Goal: Information Seeking & Learning: Learn about a topic

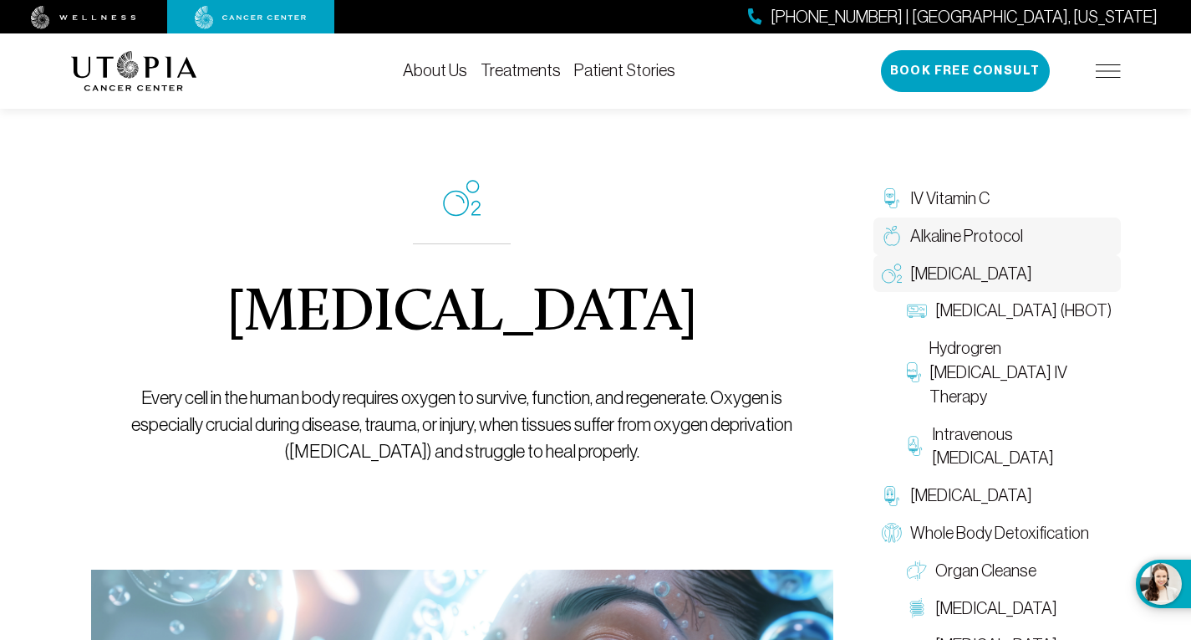
click at [1004, 232] on span "Alkaline Protocol" at bounding box center [966, 236] width 113 height 24
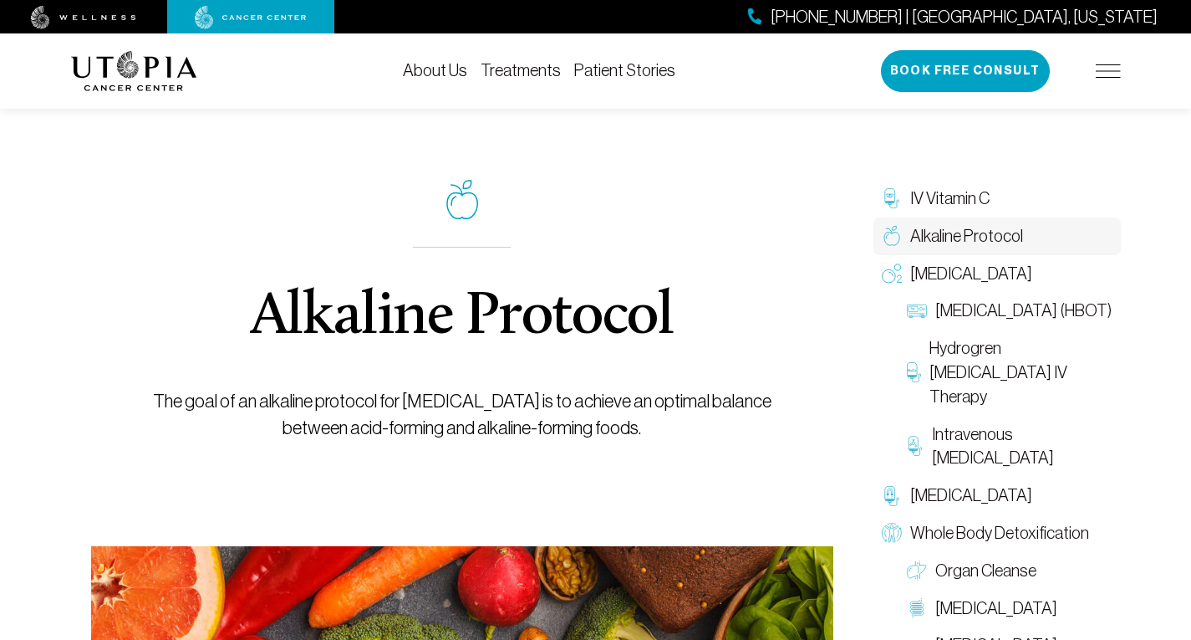
click at [796, 189] on div "Alkaline Protocol The goal of an alkaline protocol for [MEDICAL_DATA] is to ach…" at bounding box center [462, 527] width 783 height 905
click at [1026, 319] on span "[MEDICAL_DATA] (HBOT)" at bounding box center [1024, 310] width 176 height 24
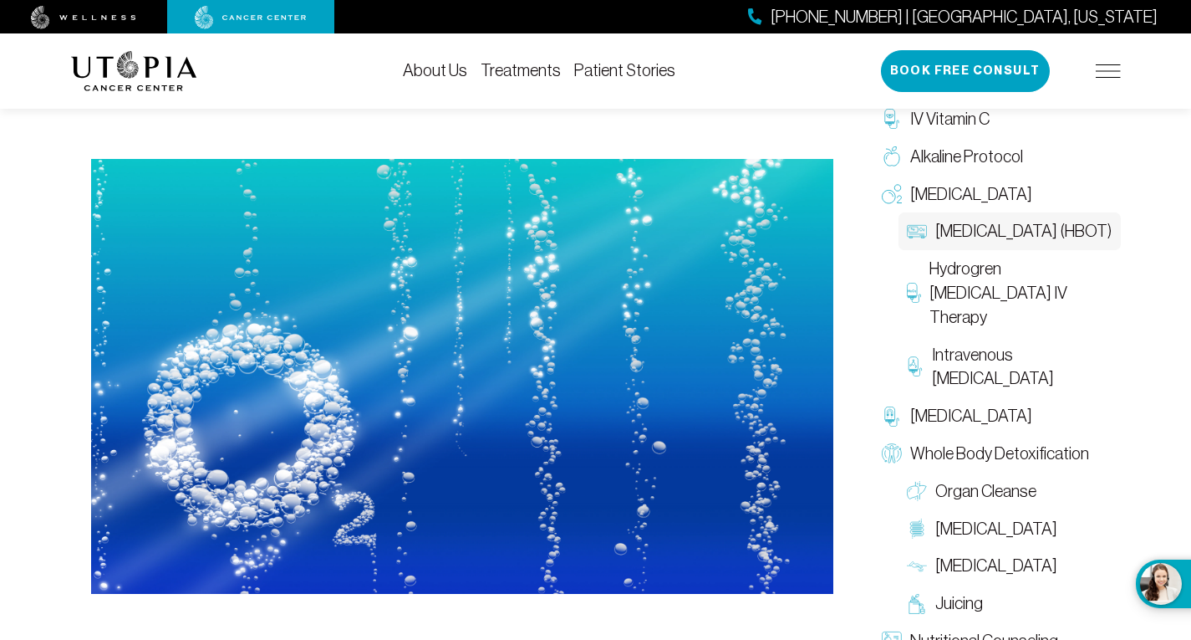
scroll to position [534, 0]
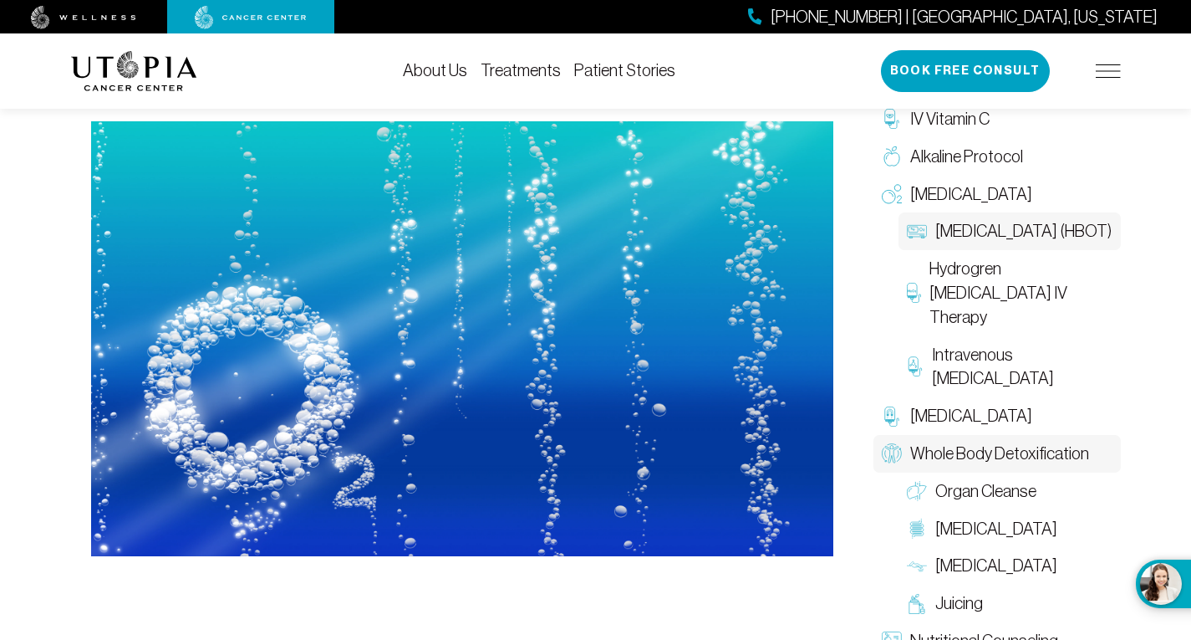
click at [1046, 450] on span "Whole Body Detoxification" at bounding box center [999, 453] width 179 height 24
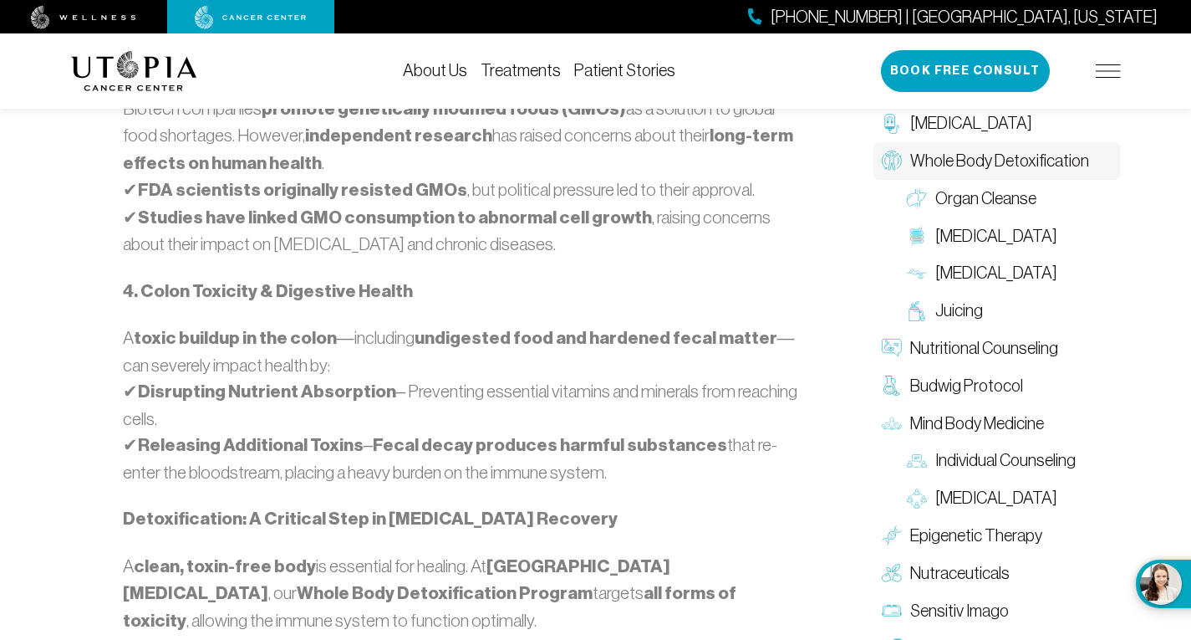
scroll to position [1778, 0]
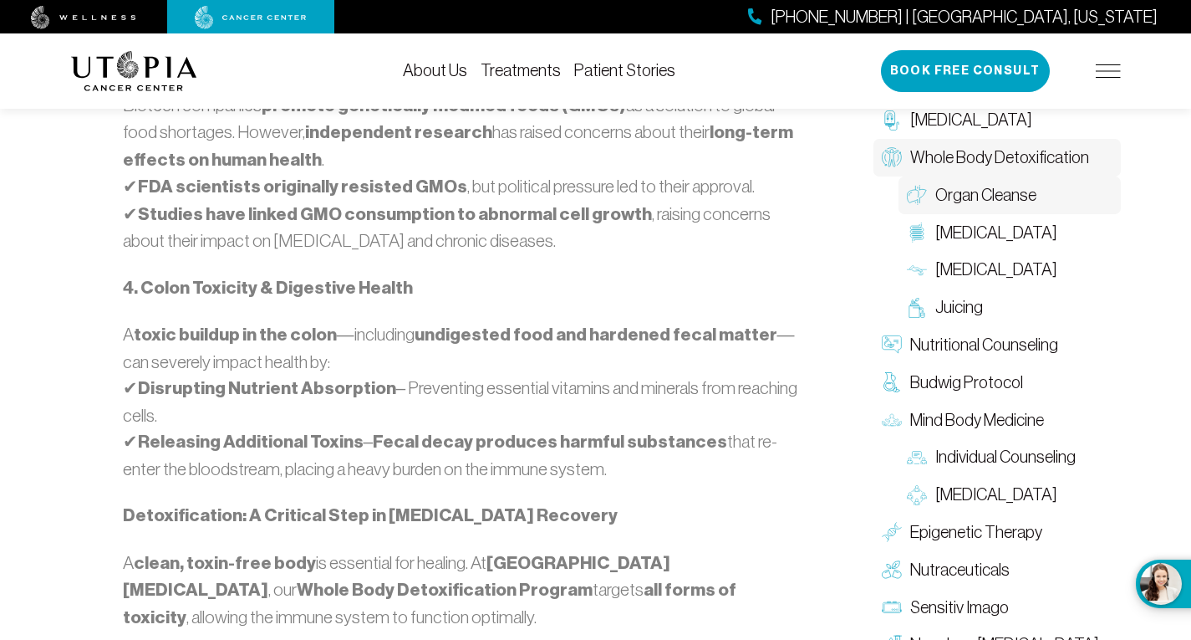
click at [1013, 207] on span "Organ Cleanse" at bounding box center [986, 195] width 101 height 24
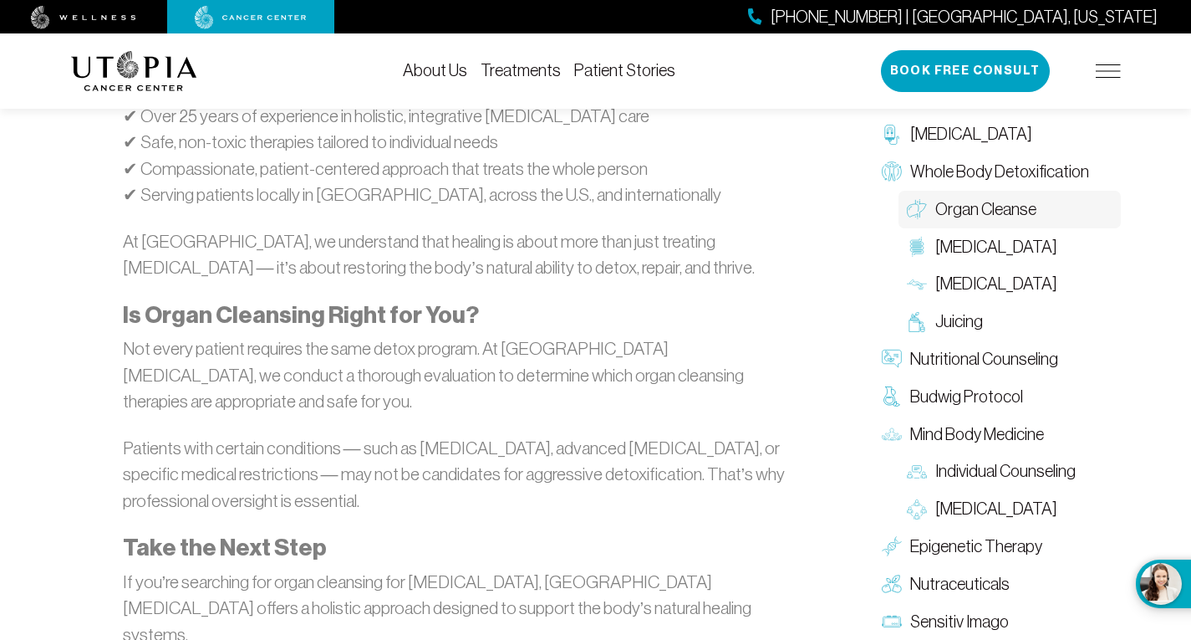
scroll to position [2639, 0]
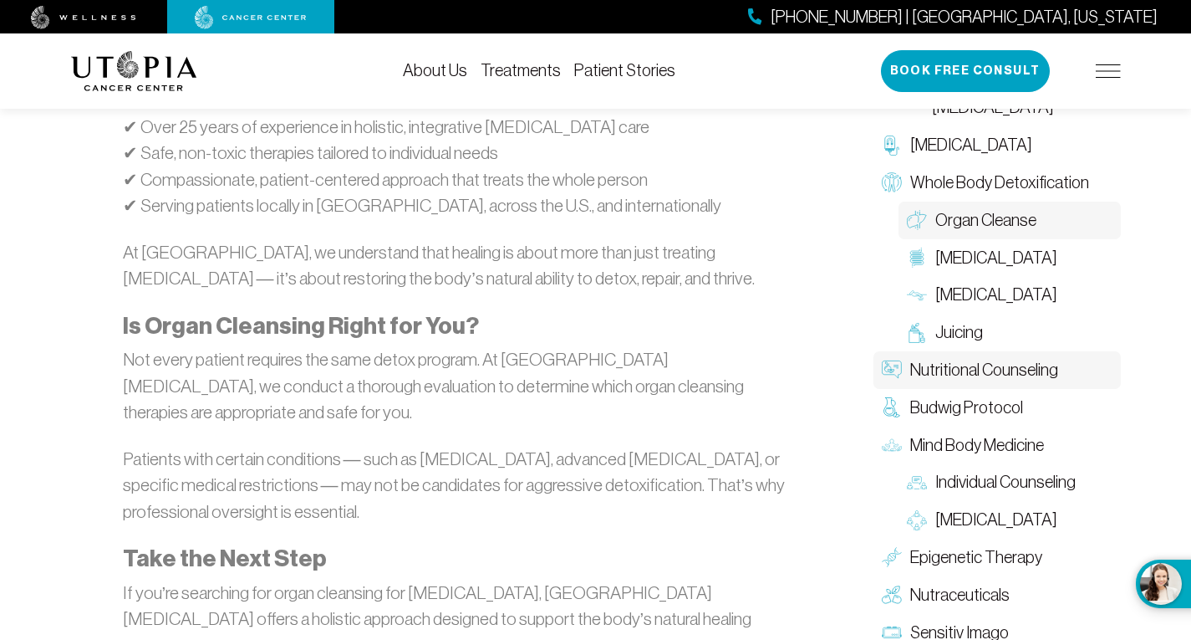
click at [1020, 358] on span "Nutritional Counseling" at bounding box center [984, 370] width 148 height 24
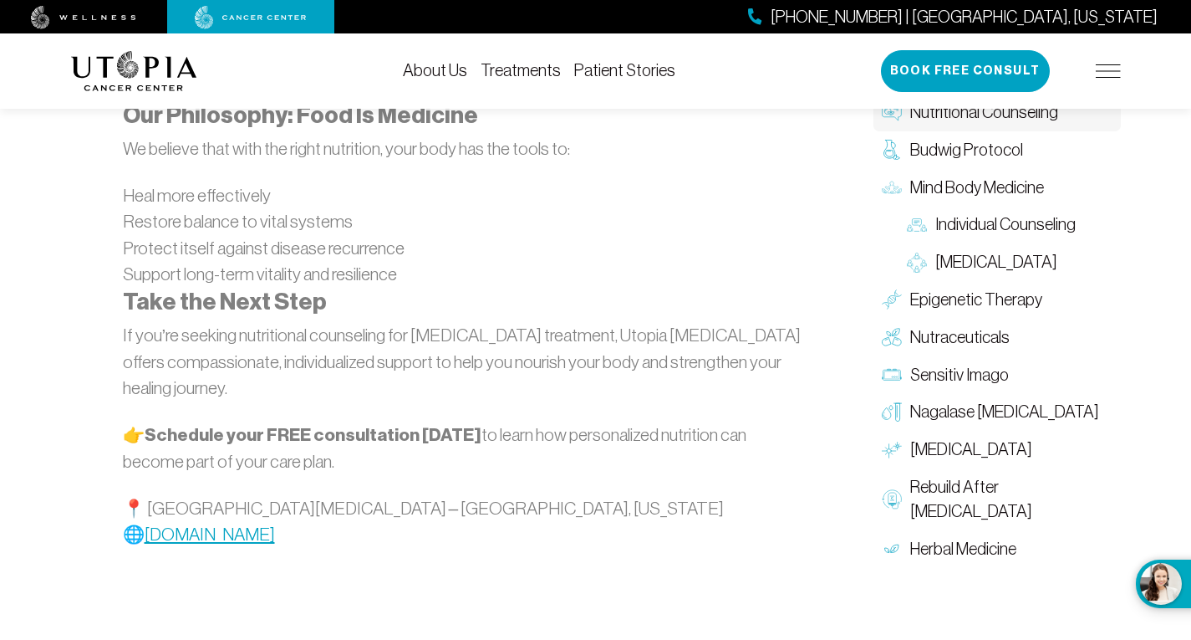
scroll to position [2927, 0]
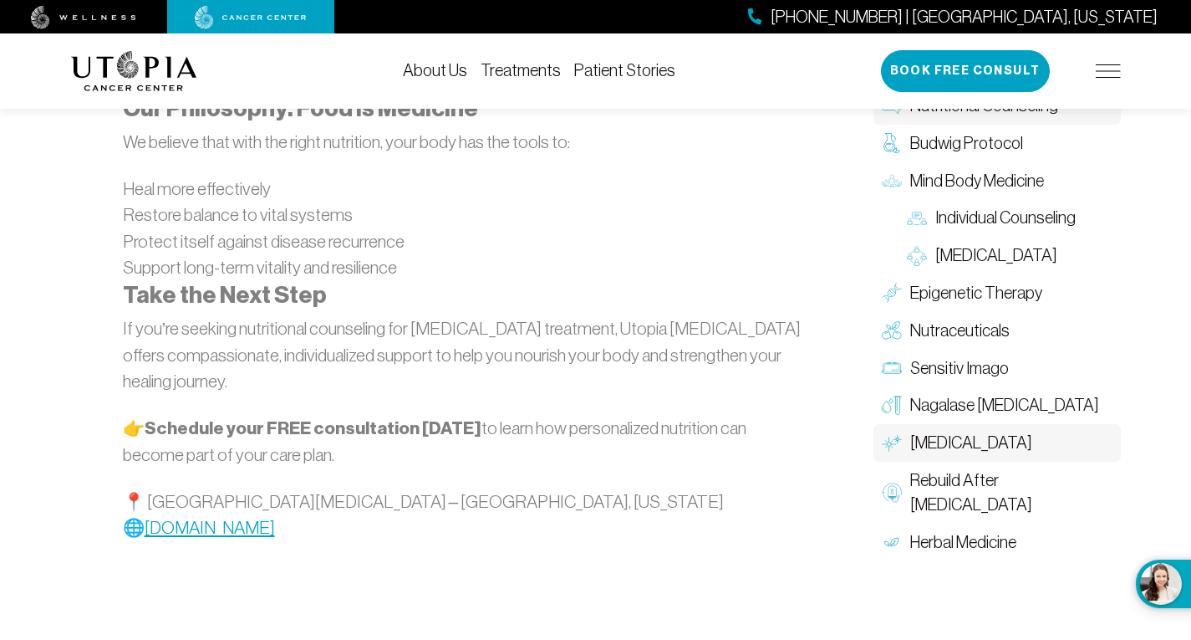
click at [991, 431] on span "[MEDICAL_DATA]" at bounding box center [971, 443] width 122 height 24
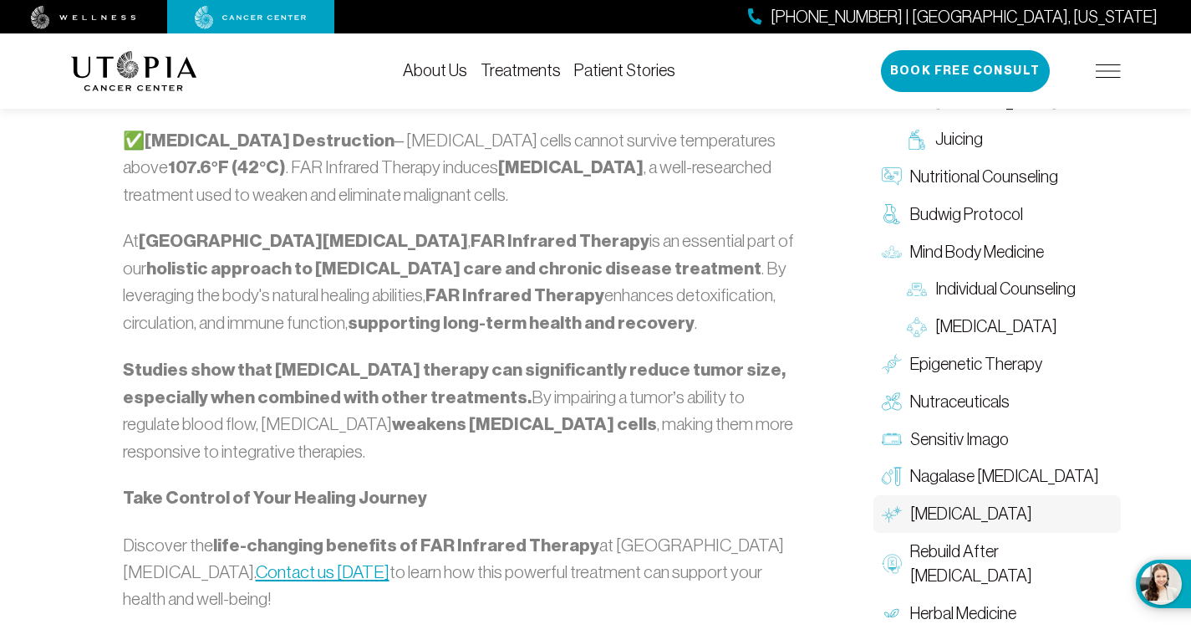
scroll to position [1988, 0]
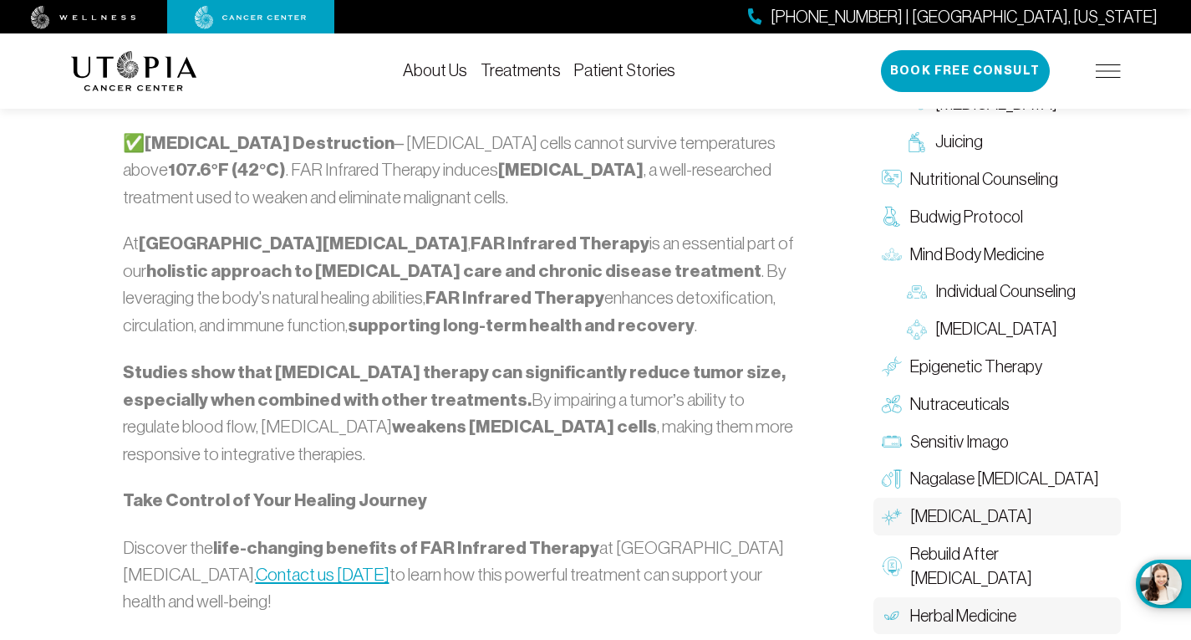
click at [999, 604] on span "Herbal Medicine" at bounding box center [963, 616] width 106 height 24
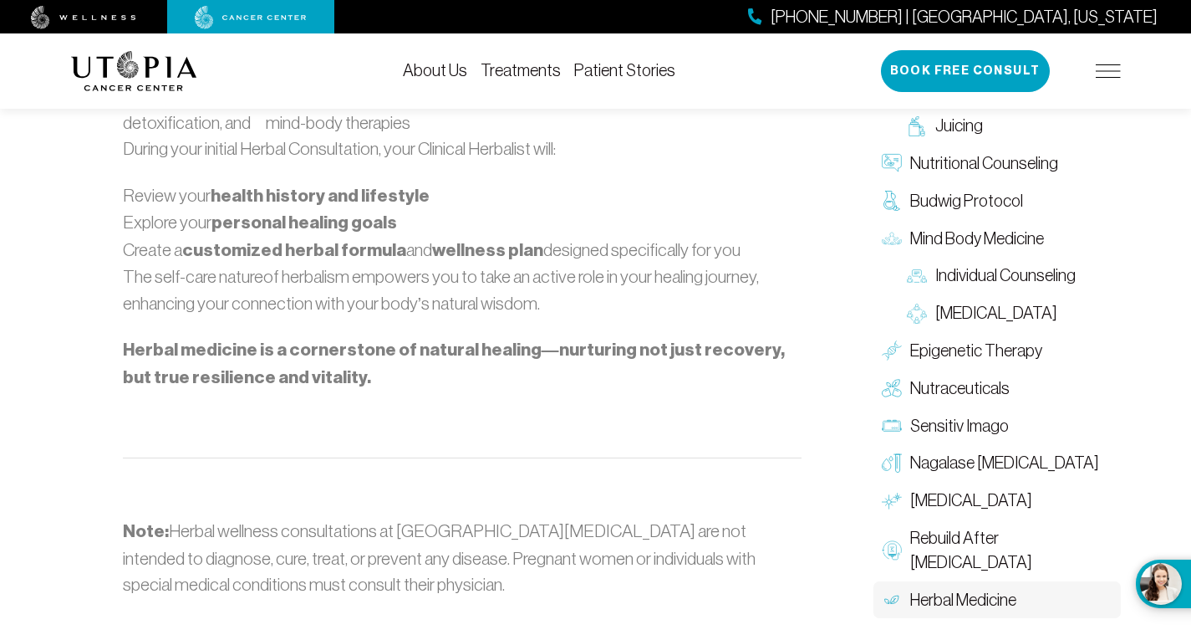
scroll to position [2374, 0]
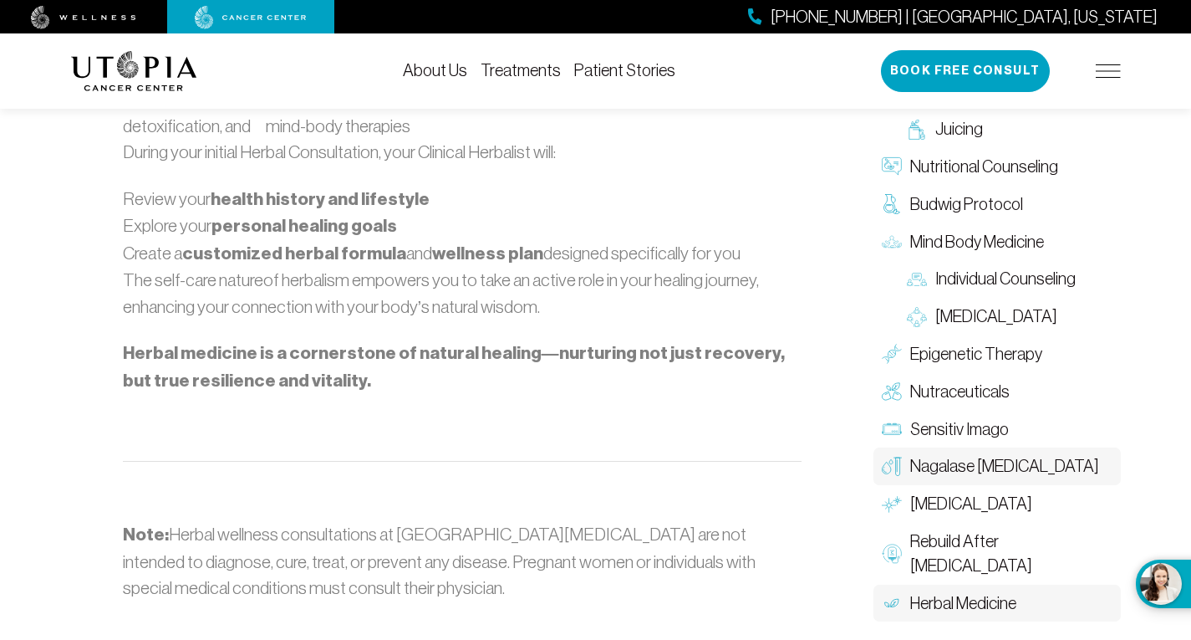
click at [1007, 478] on span "Nagalase [MEDICAL_DATA]" at bounding box center [1004, 466] width 189 height 24
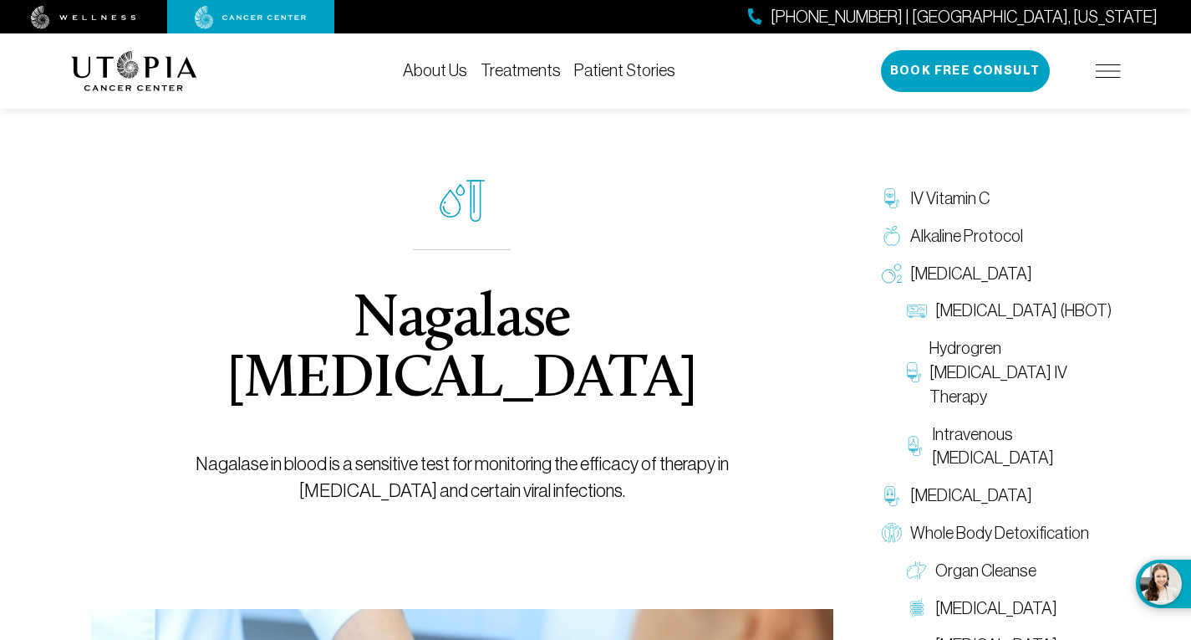
click at [98, 18] on img at bounding box center [83, 17] width 105 height 23
